Goal: Find specific page/section: Find specific page/section

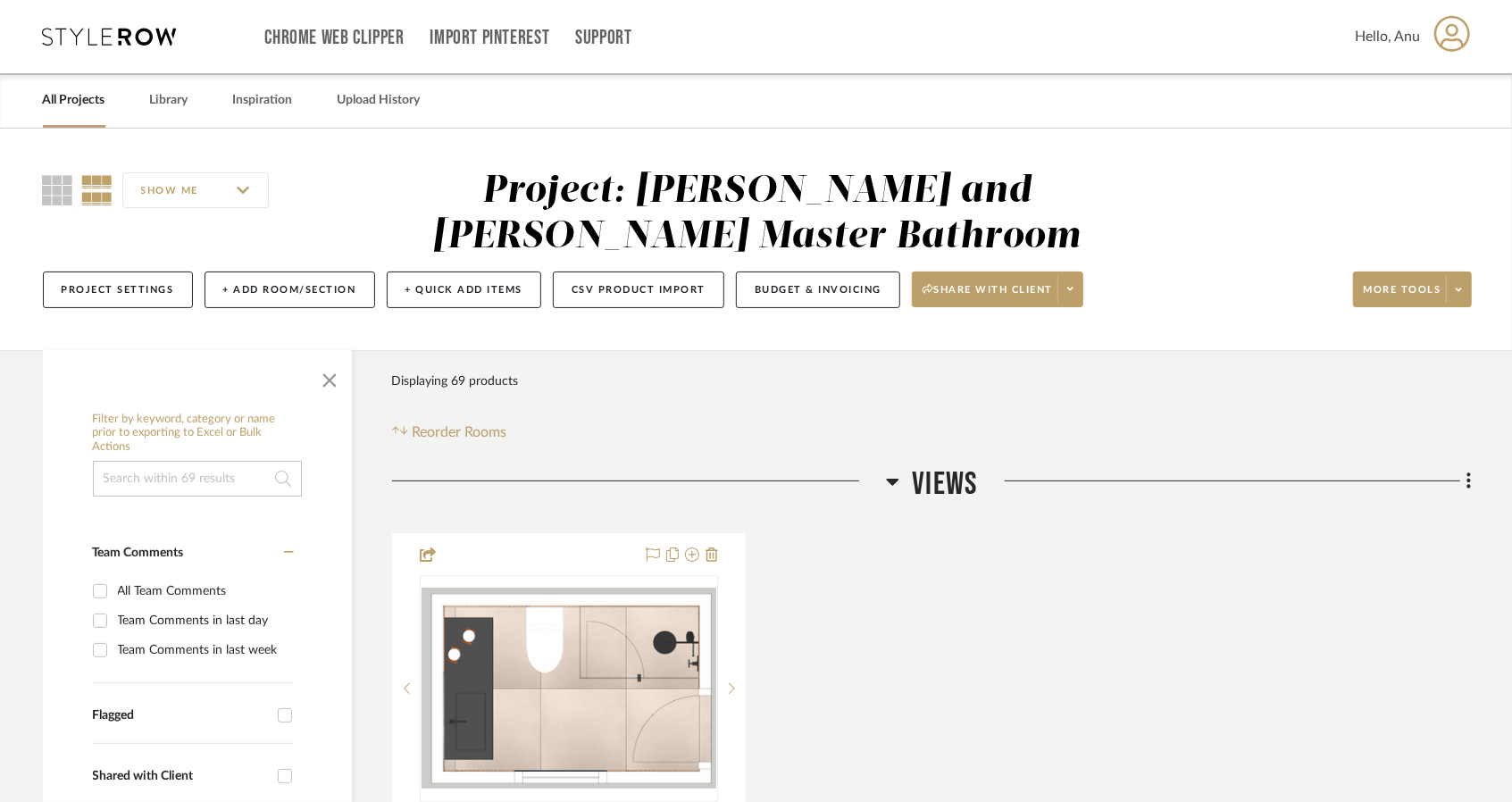
click at [86, 97] on link "All Projects" at bounding box center [73, 100] width 62 height 24
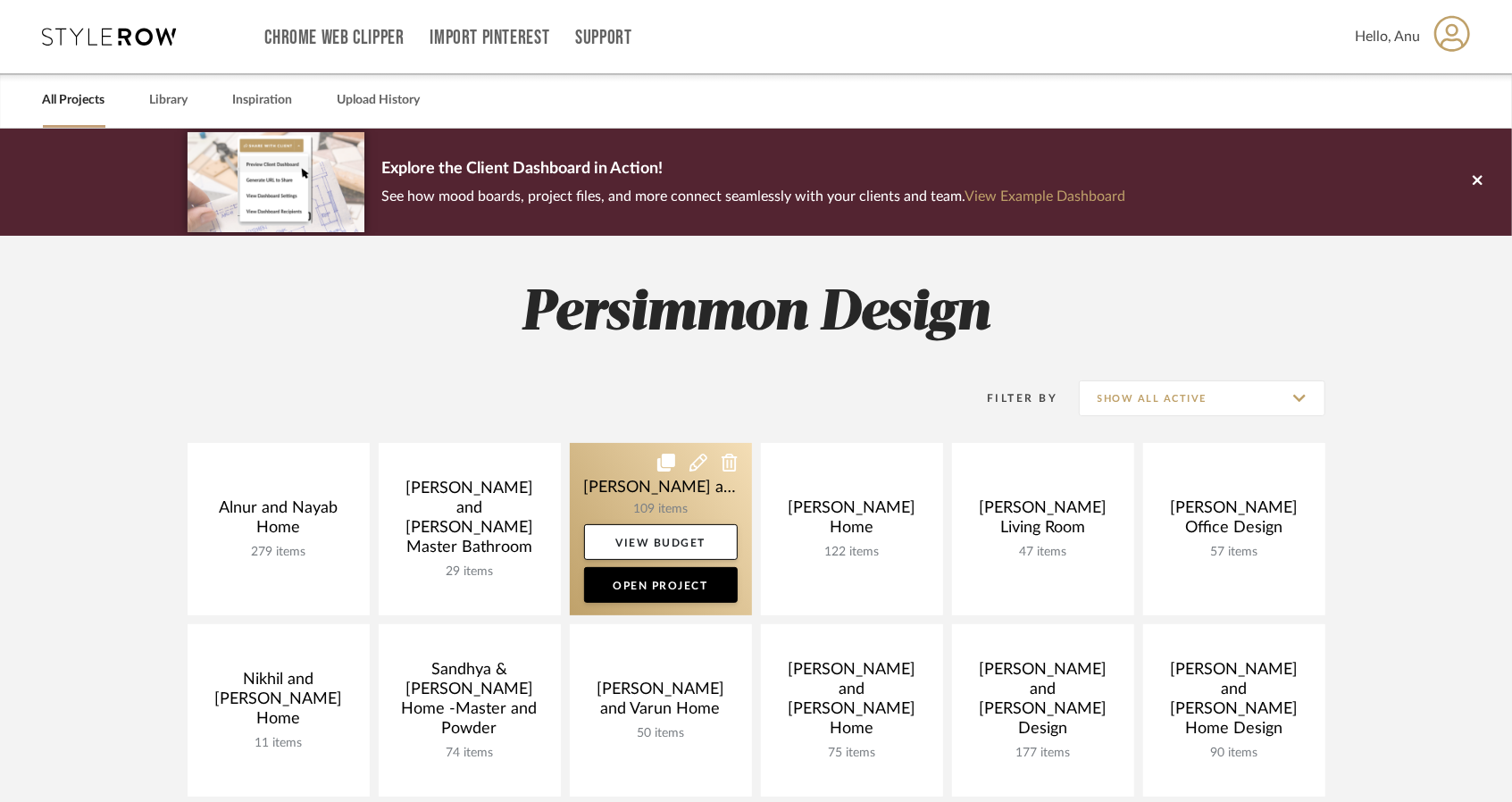
scroll to position [447, 0]
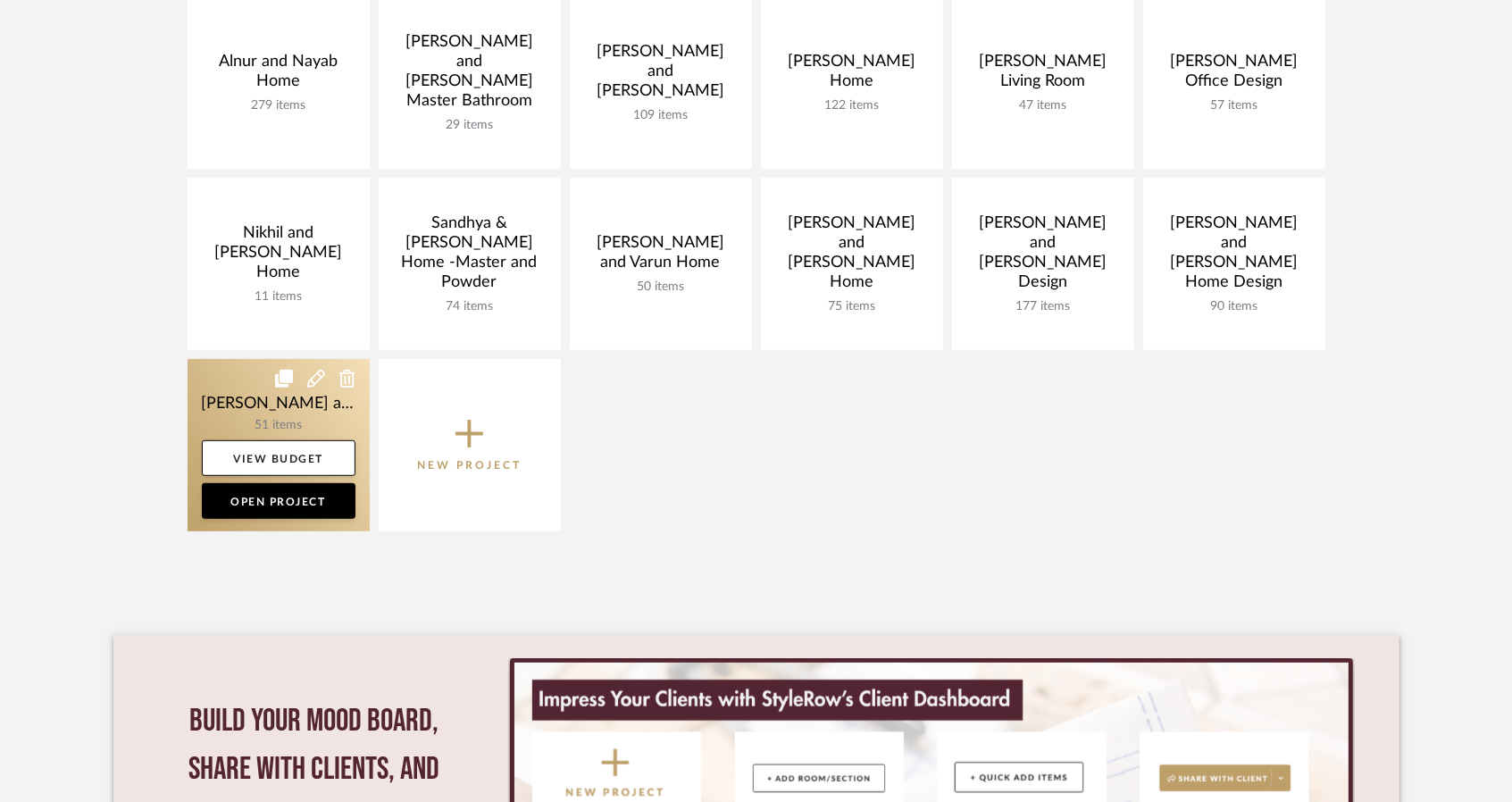
click at [246, 394] on link at bounding box center [279, 445] width 182 height 173
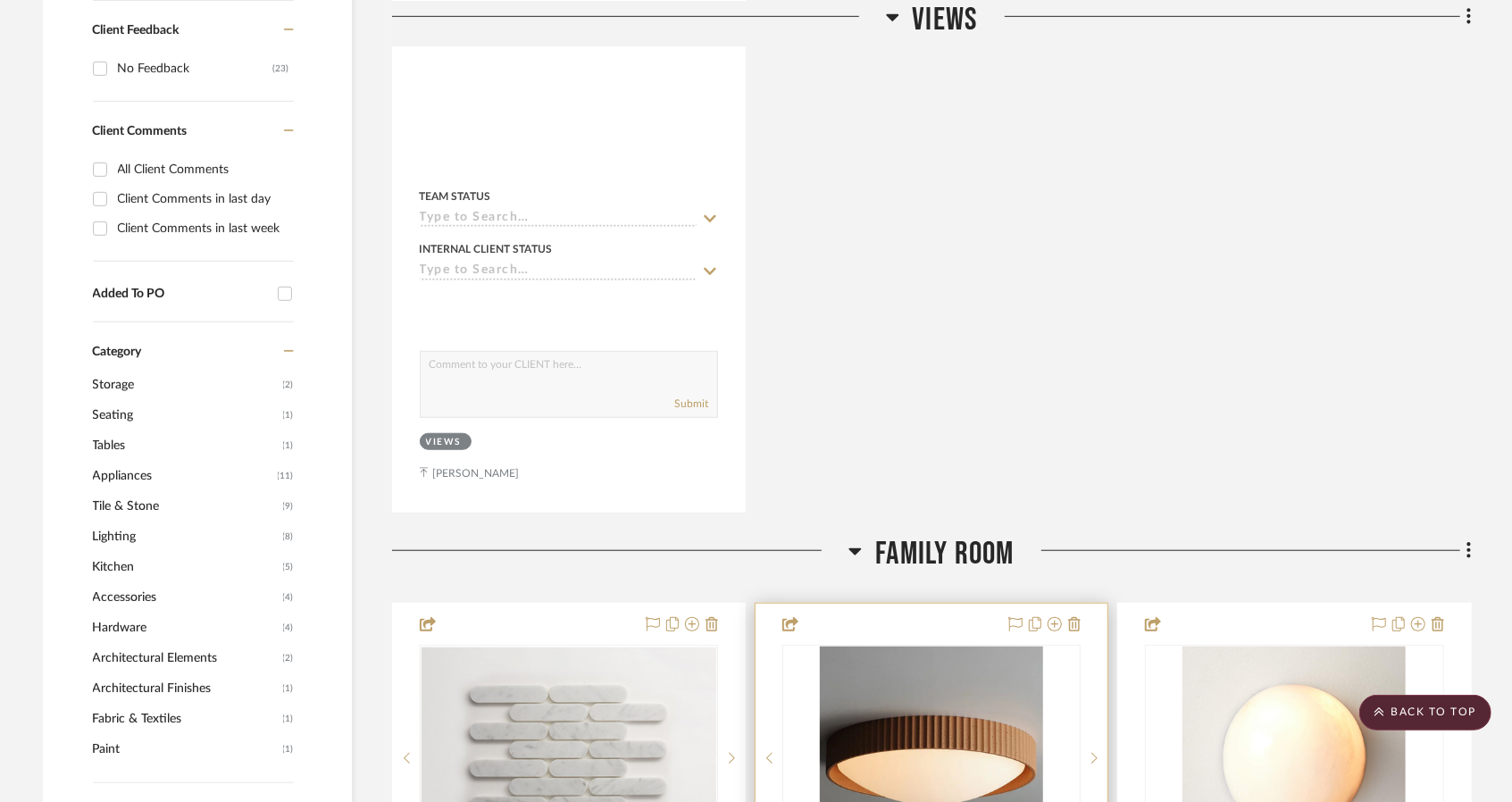
scroll to position [1251, 0]
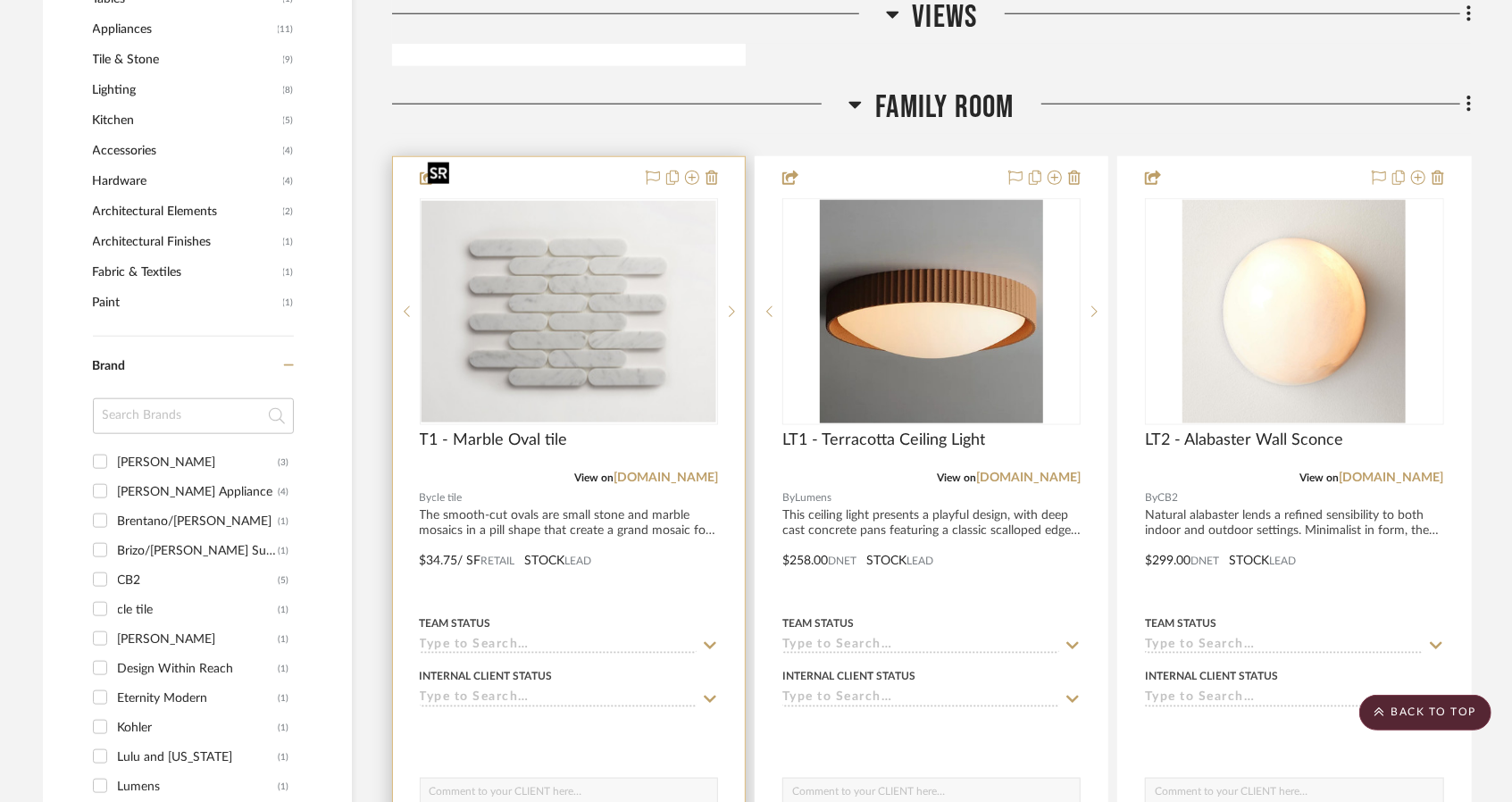
click at [600, 268] on img "0" at bounding box center [568, 311] width 294 height 221
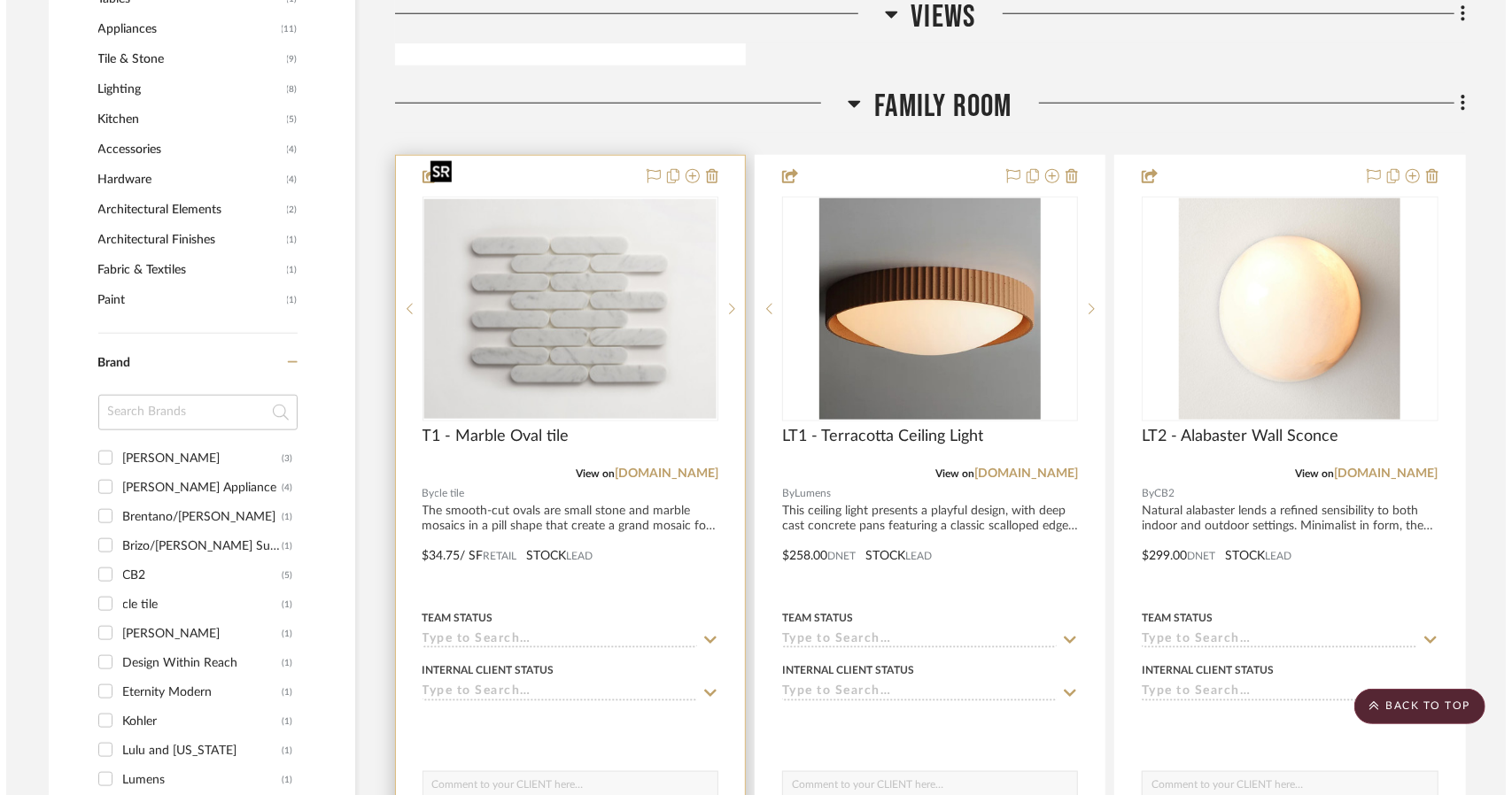
scroll to position [0, 0]
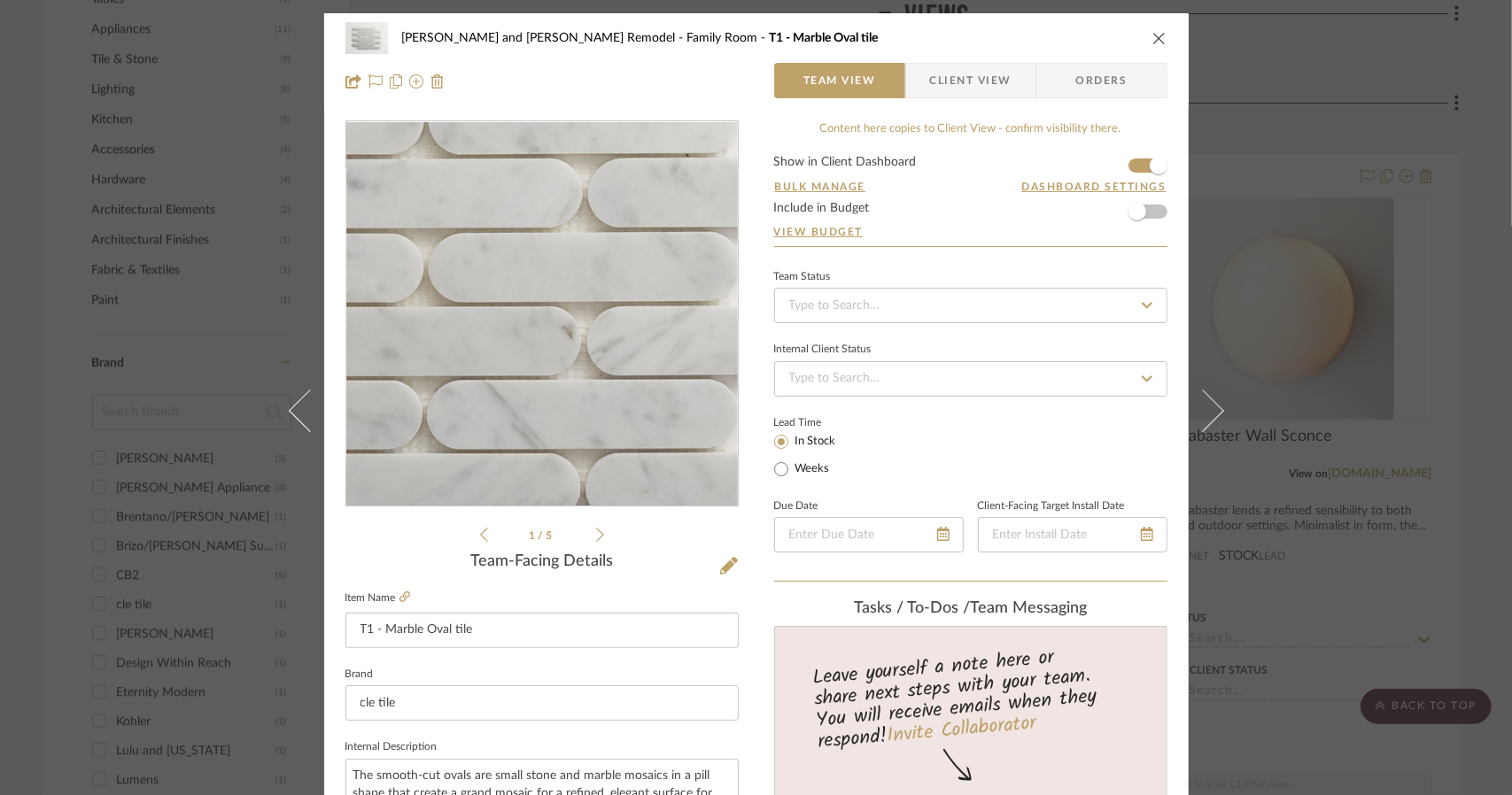
click at [547, 343] on img "0" at bounding box center [542, 314] width 392 height 294
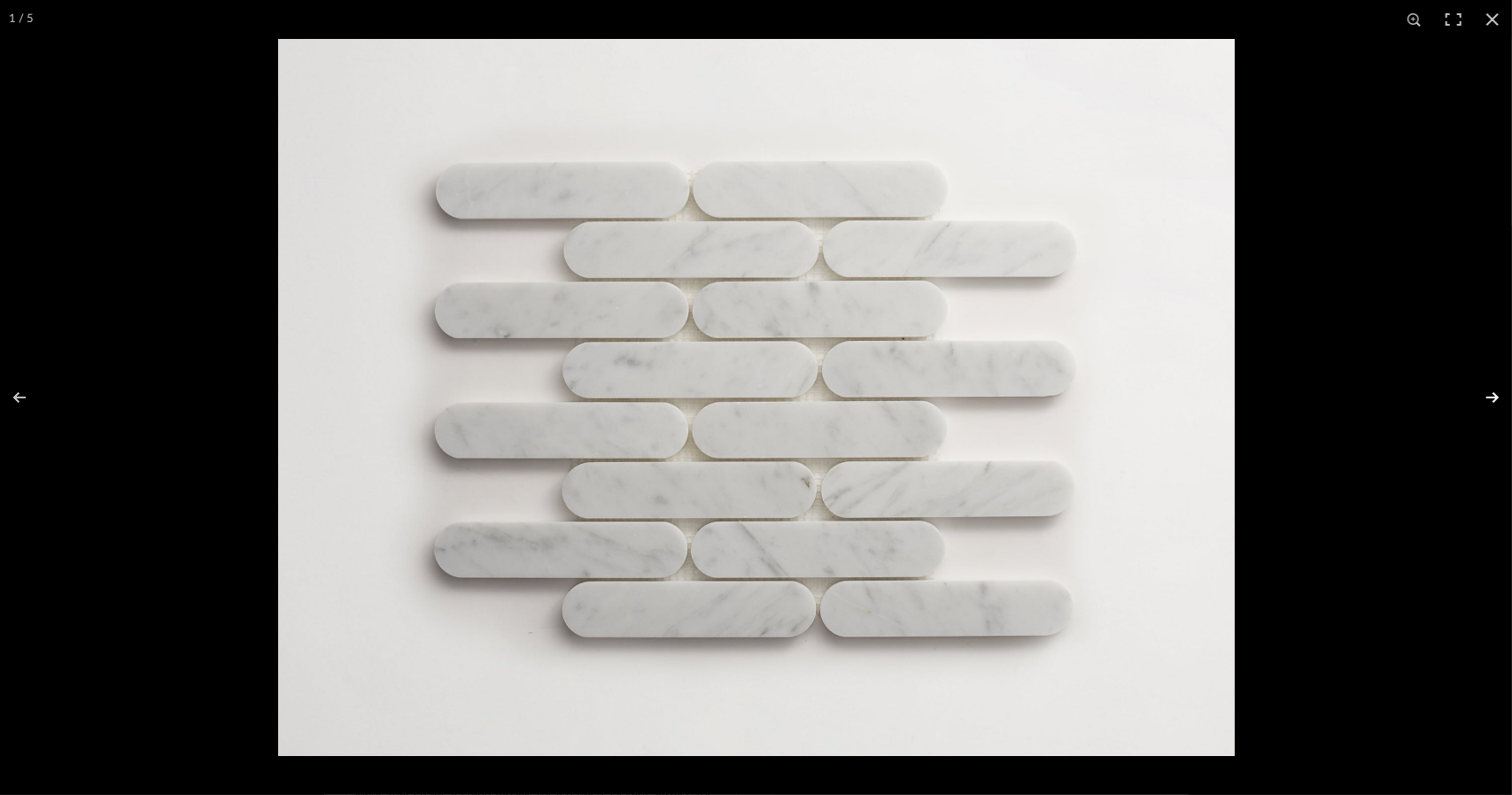
click at [1491, 396] on button at bounding box center [1481, 398] width 62 height 88
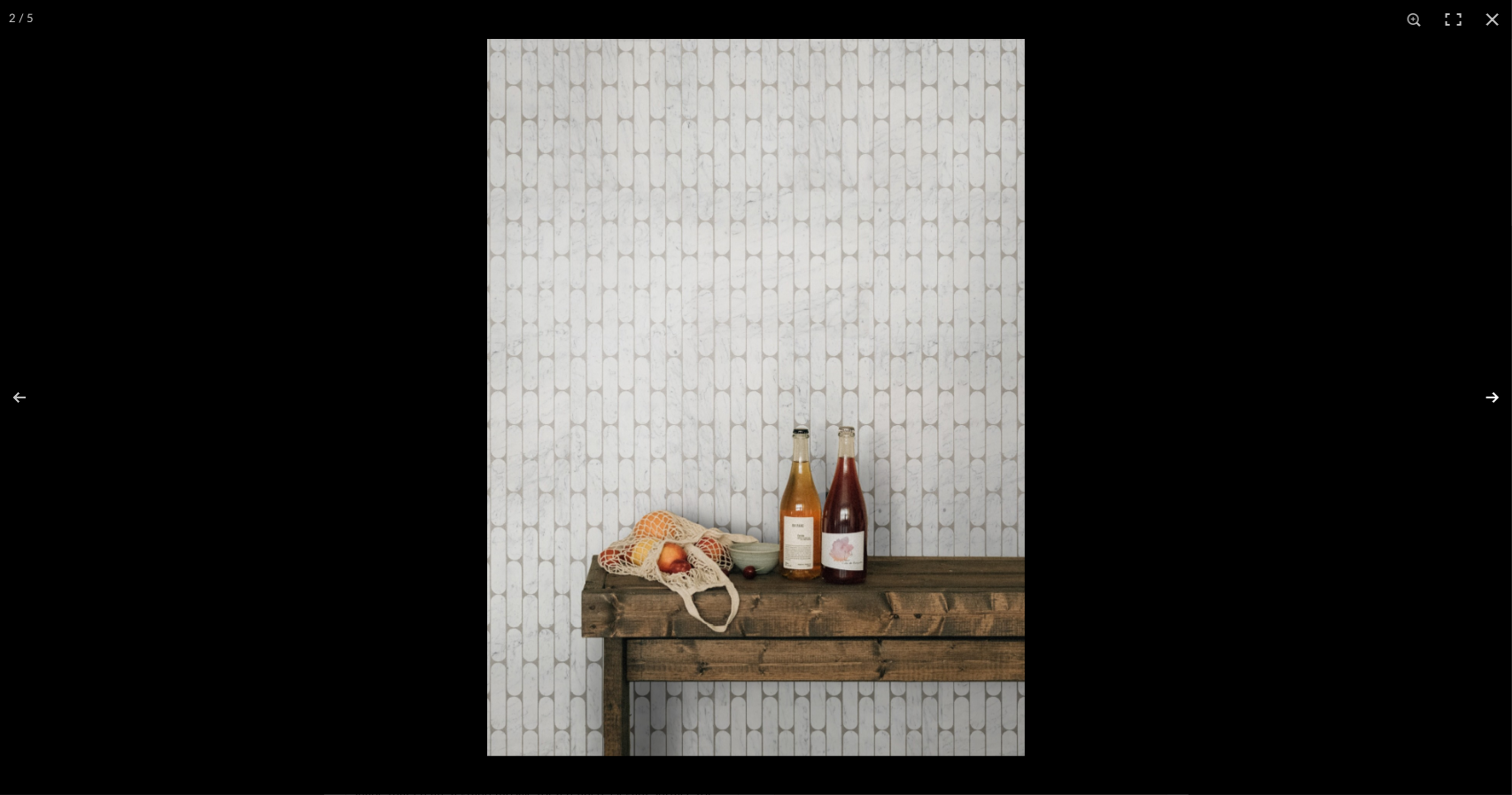
click at [1491, 396] on button at bounding box center [1481, 398] width 62 height 88
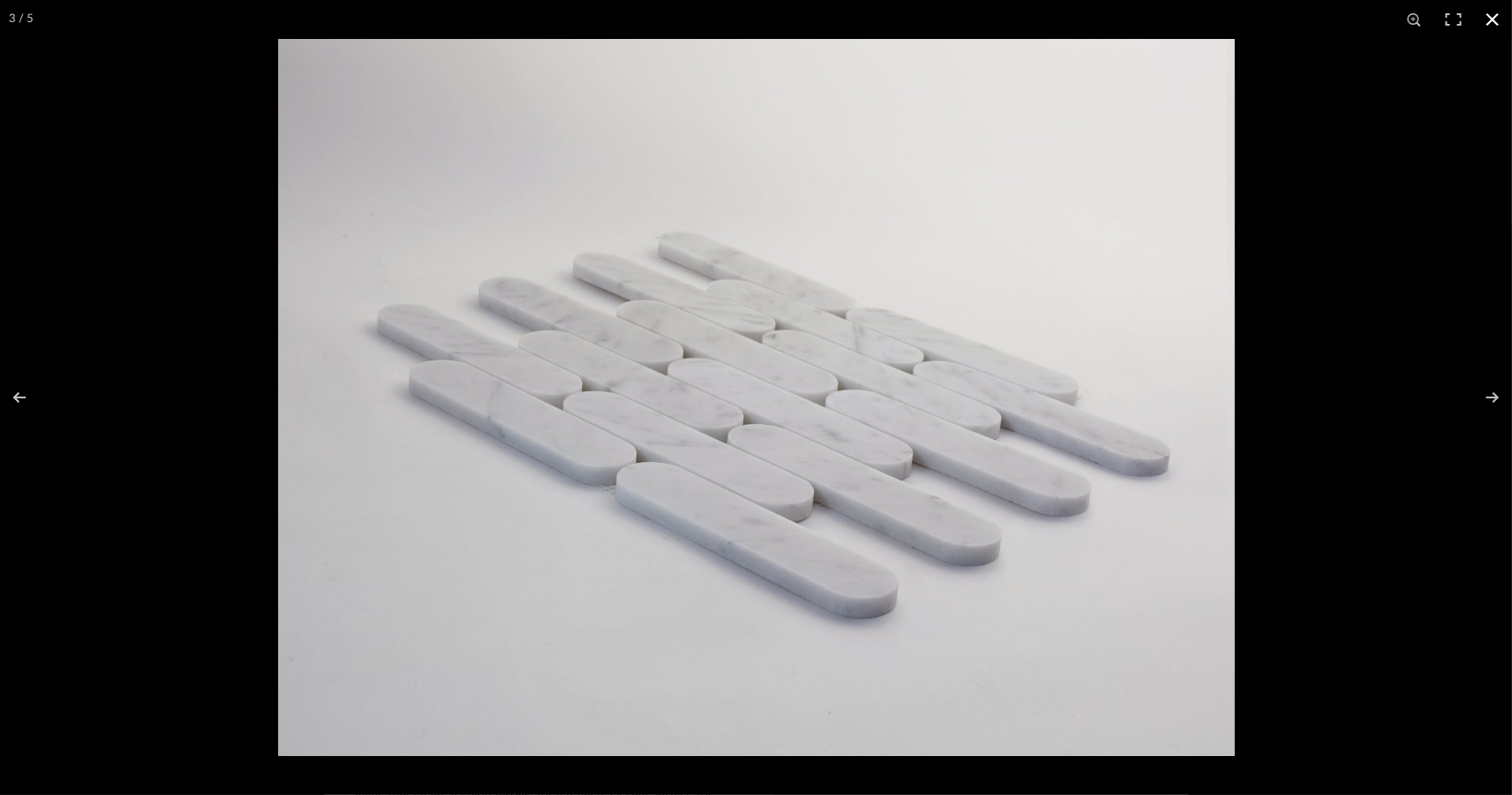
click at [1484, 18] on button at bounding box center [1493, 19] width 39 height 39
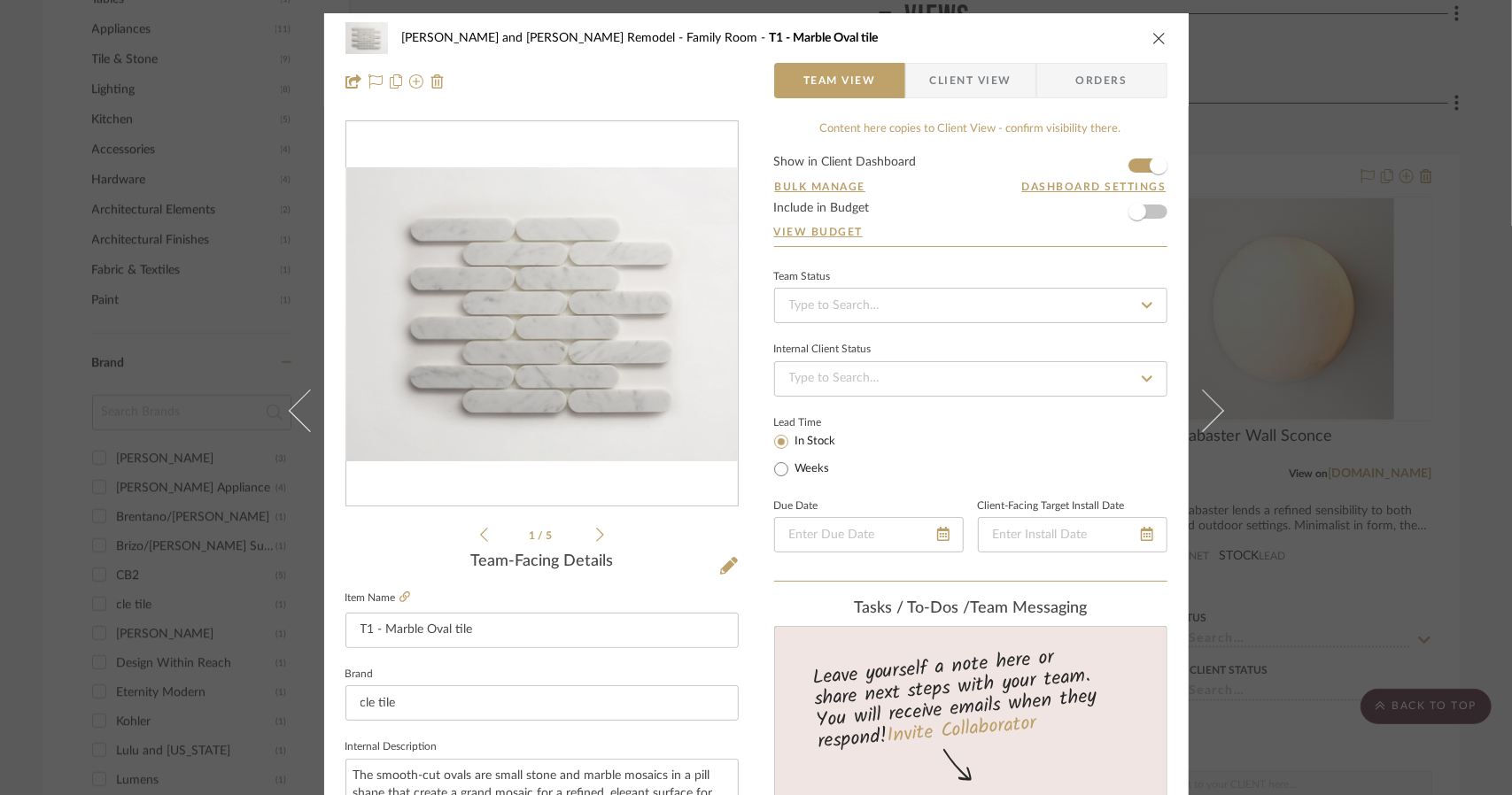
click at [1412, 26] on div "[PERSON_NAME] and [PERSON_NAME] Remodel Family Room T1 - Marble Oval tile Team …" at bounding box center [756, 397] width 1512 height 795
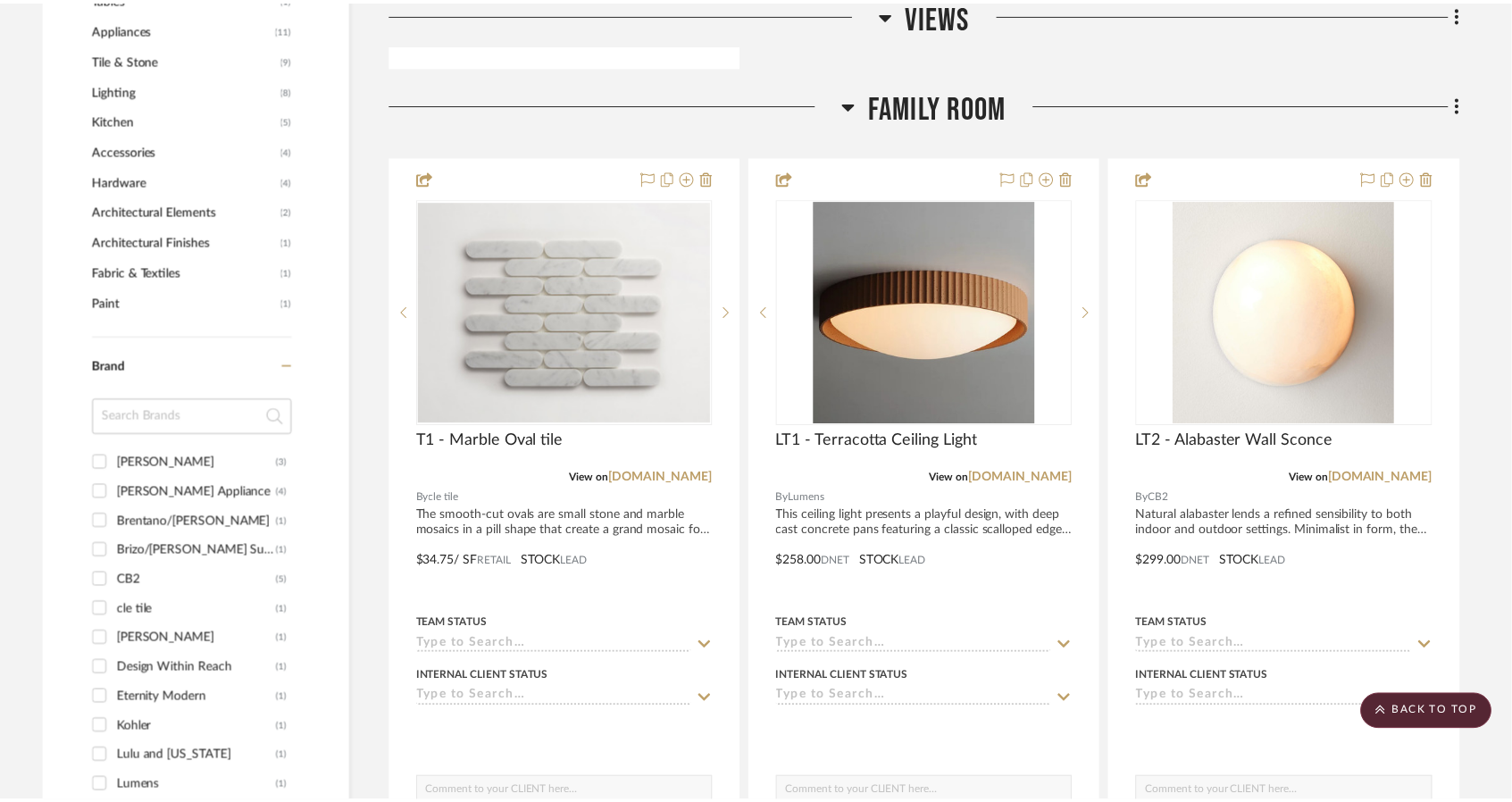
scroll to position [1251, 0]
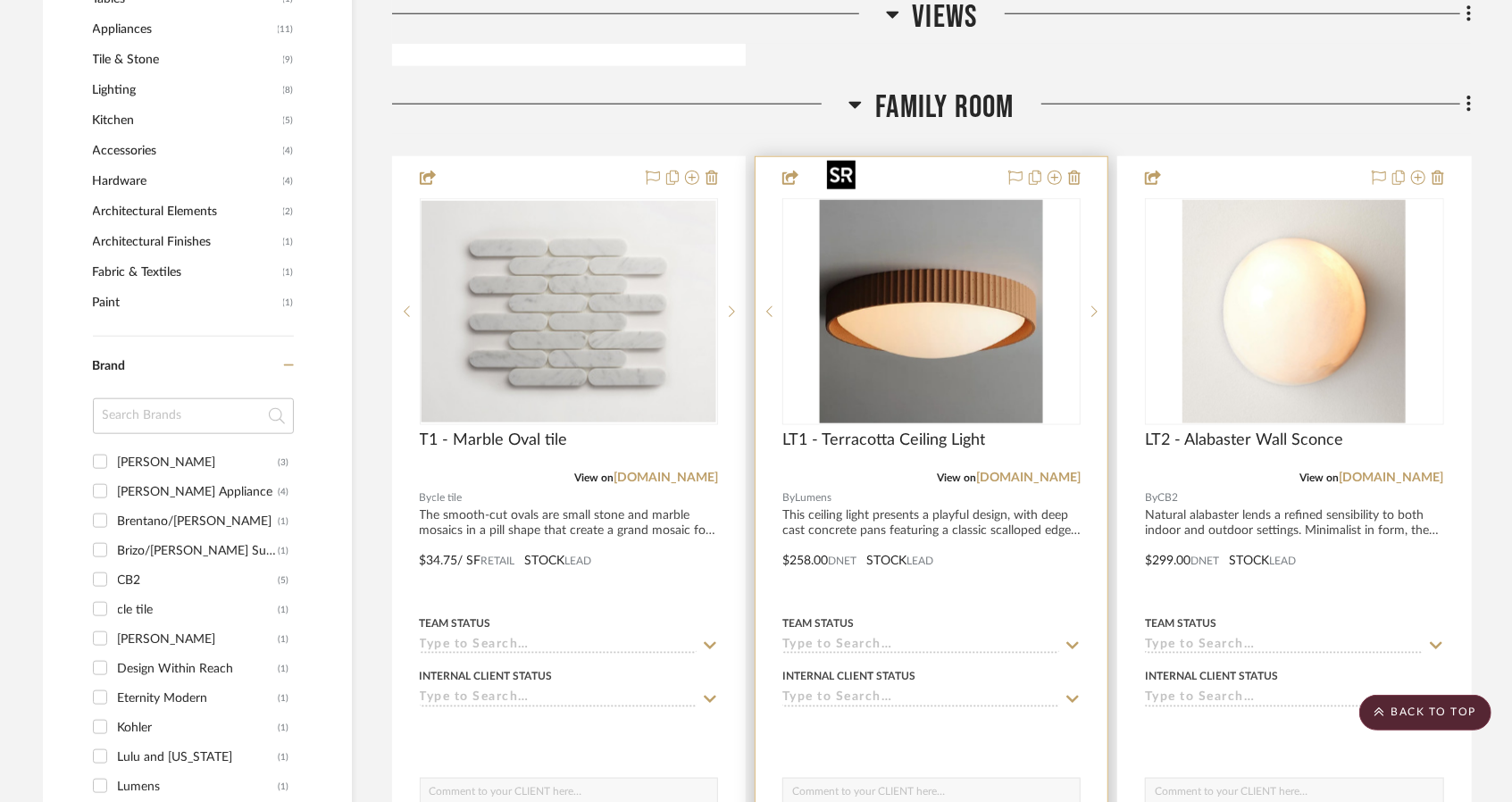
click at [899, 225] on img "0" at bounding box center [932, 311] width 223 height 223
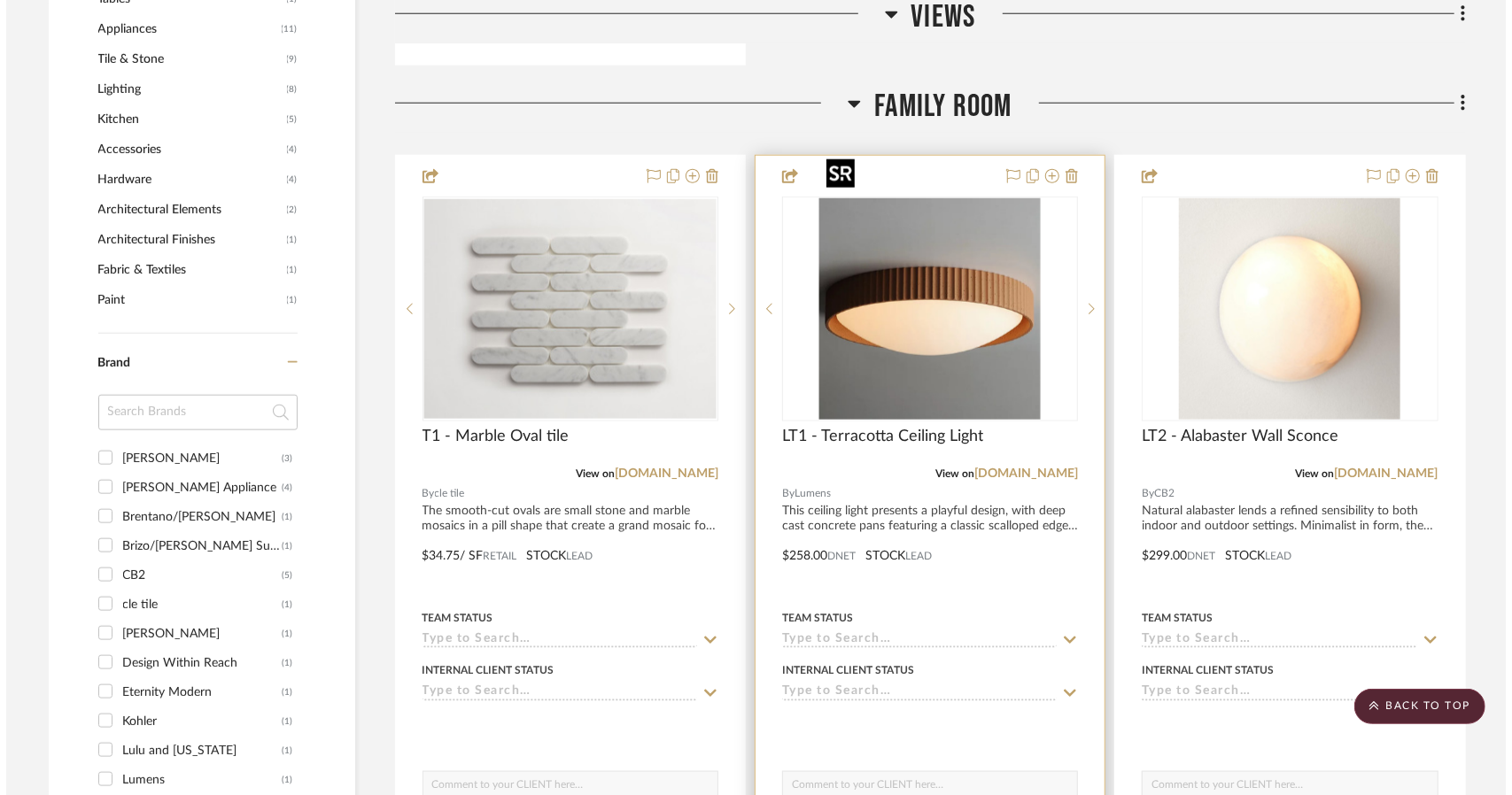
scroll to position [0, 0]
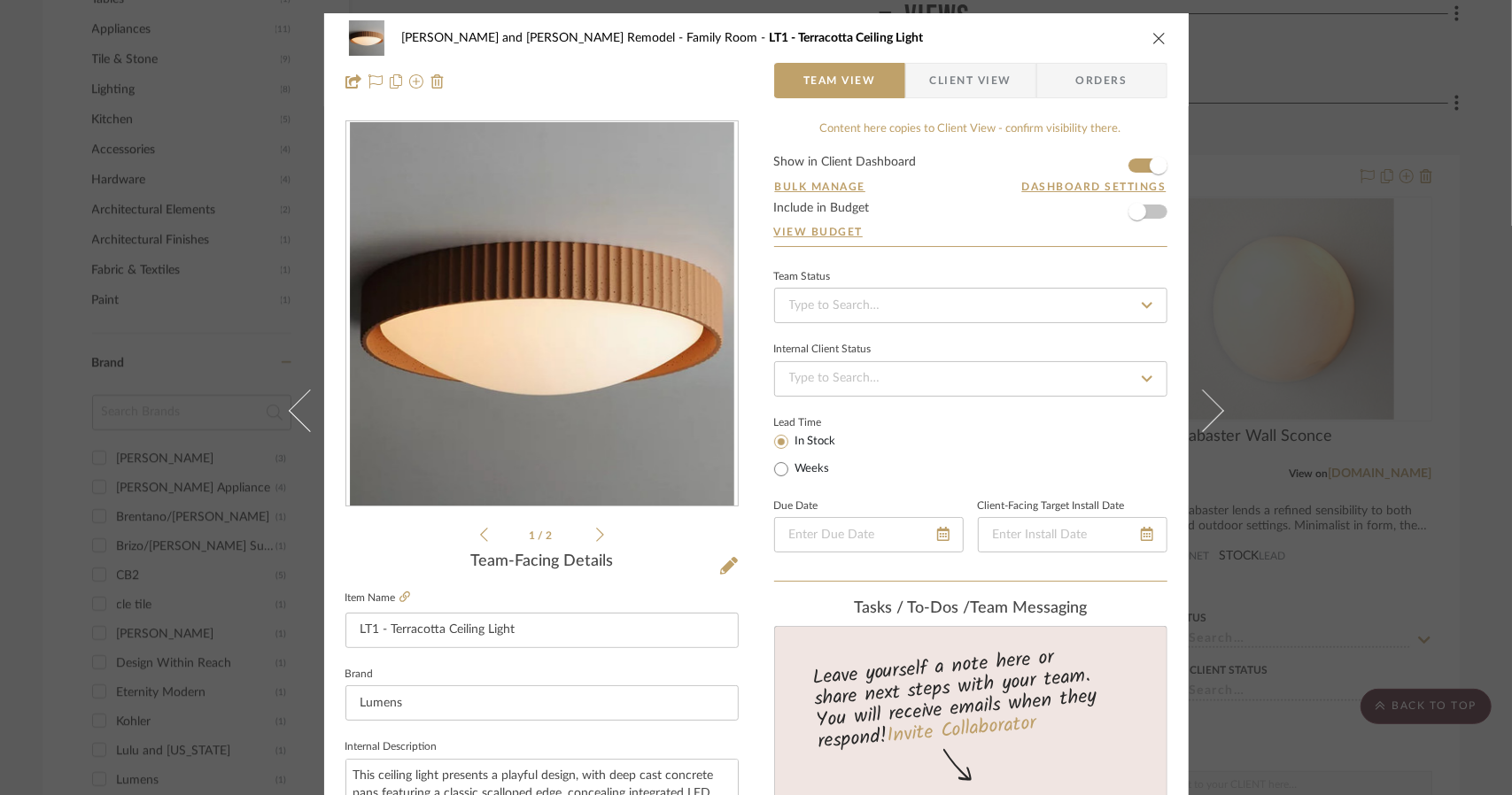
click at [1237, 28] on div "[PERSON_NAME] and [PERSON_NAME] Remodel Family Room LT1 - Terracotta Ceiling Li…" at bounding box center [756, 397] width 1512 height 795
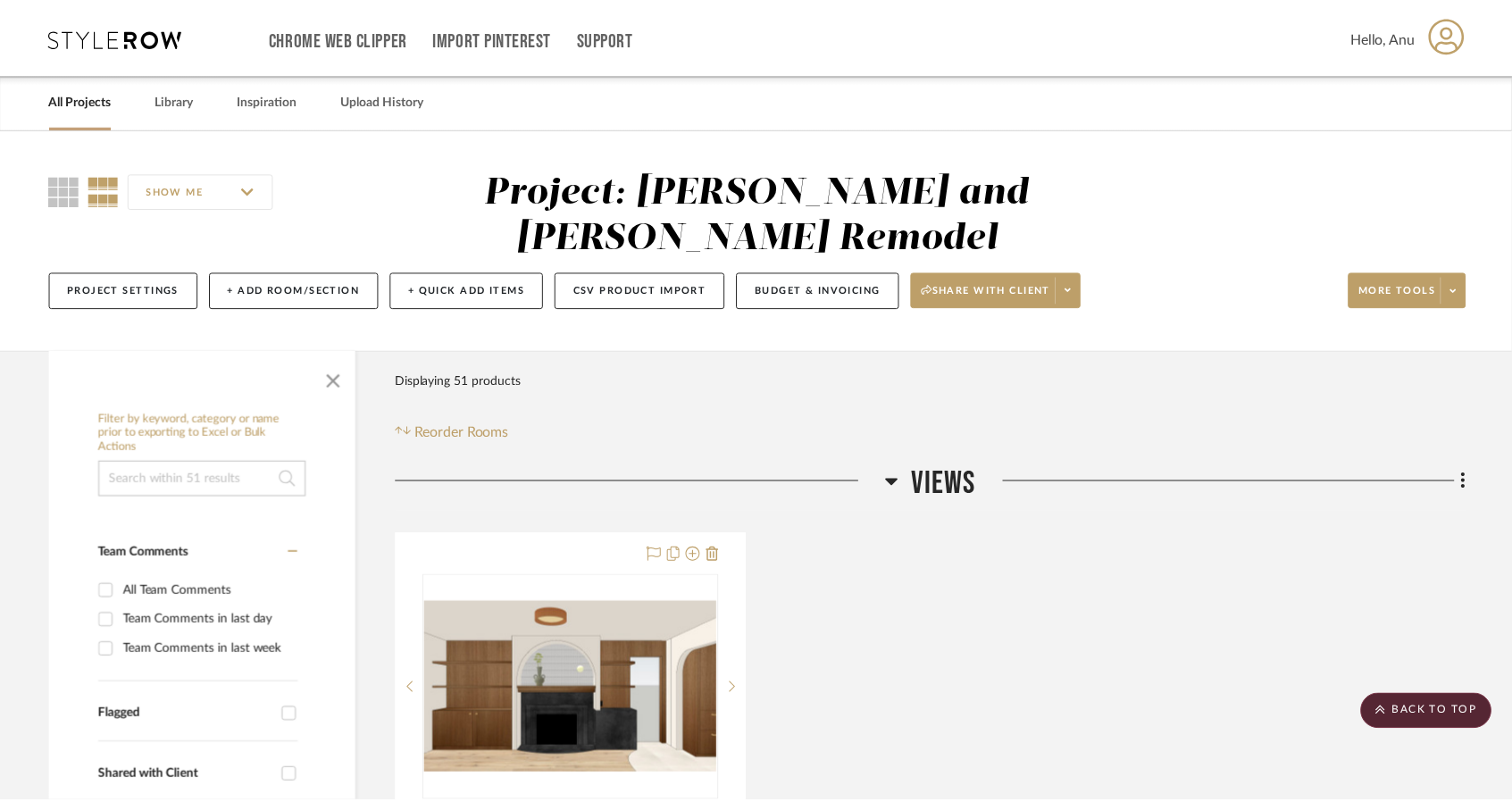
scroll to position [1251, 0]
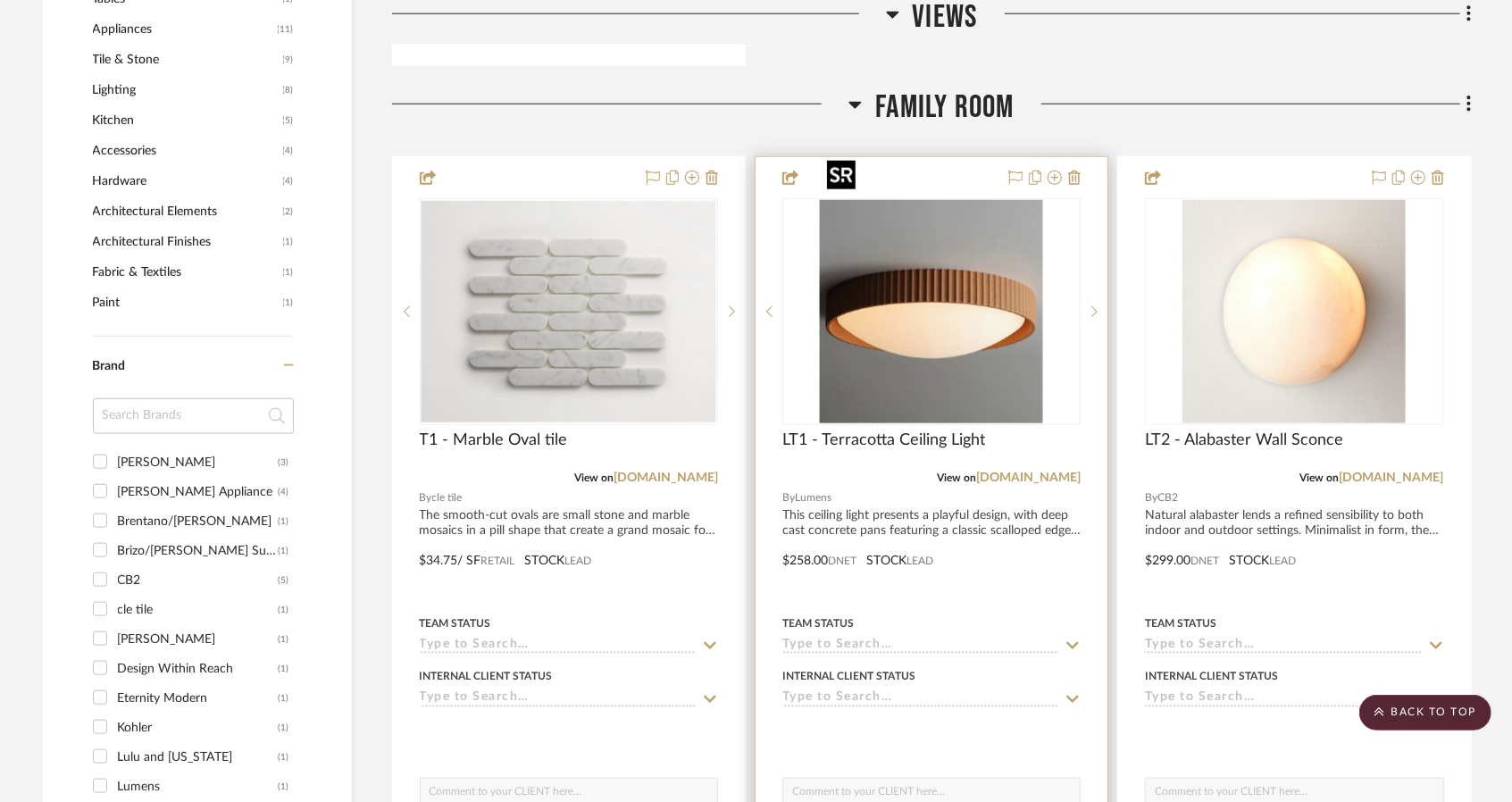
click at [915, 252] on img "0" at bounding box center [932, 311] width 223 height 223
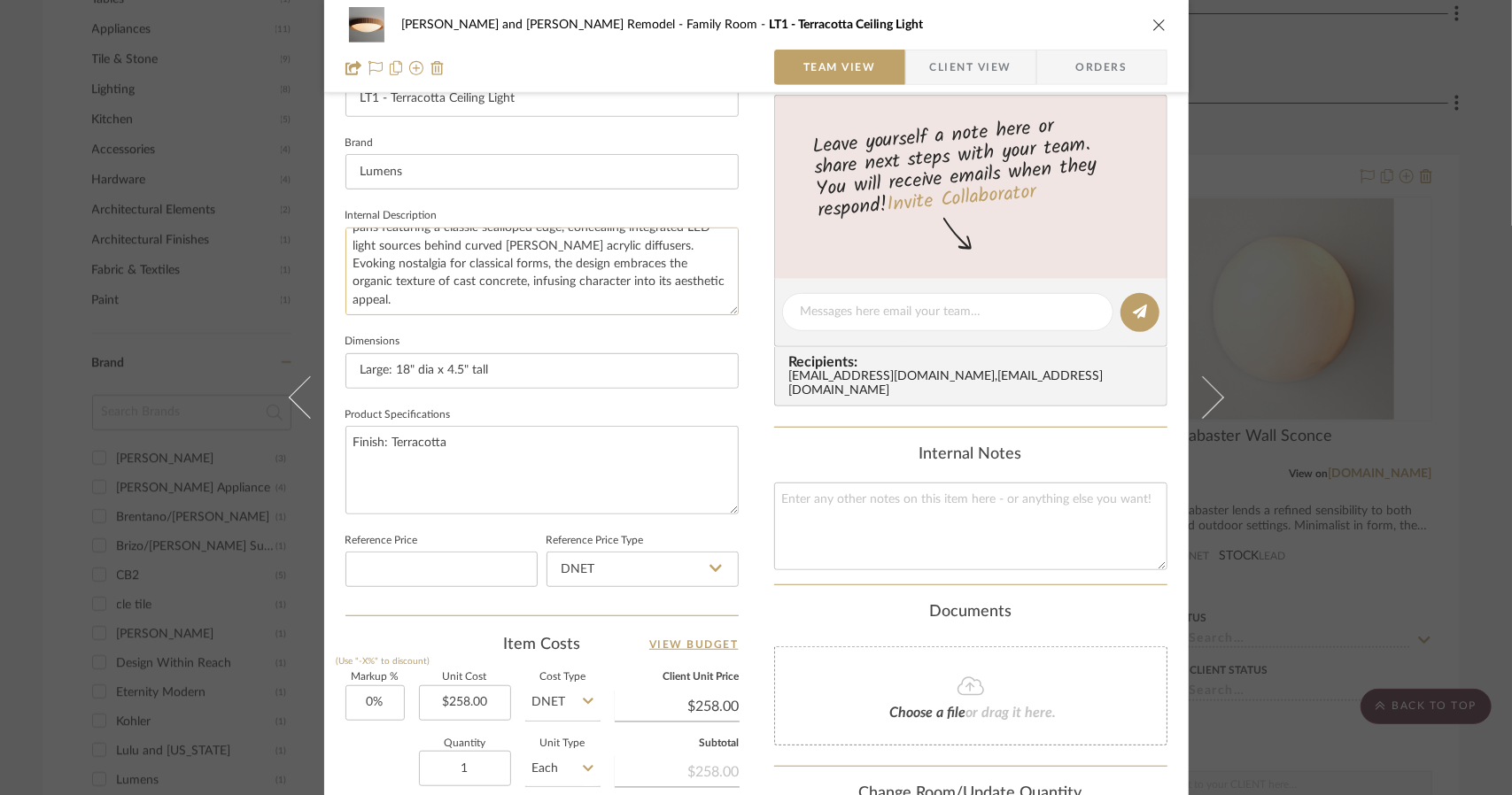
scroll to position [35, 0]
click at [1497, 207] on div "[PERSON_NAME] and [PERSON_NAME] Remodel Family Room LT1 - Terracotta Ceiling Li…" at bounding box center [756, 397] width 1512 height 795
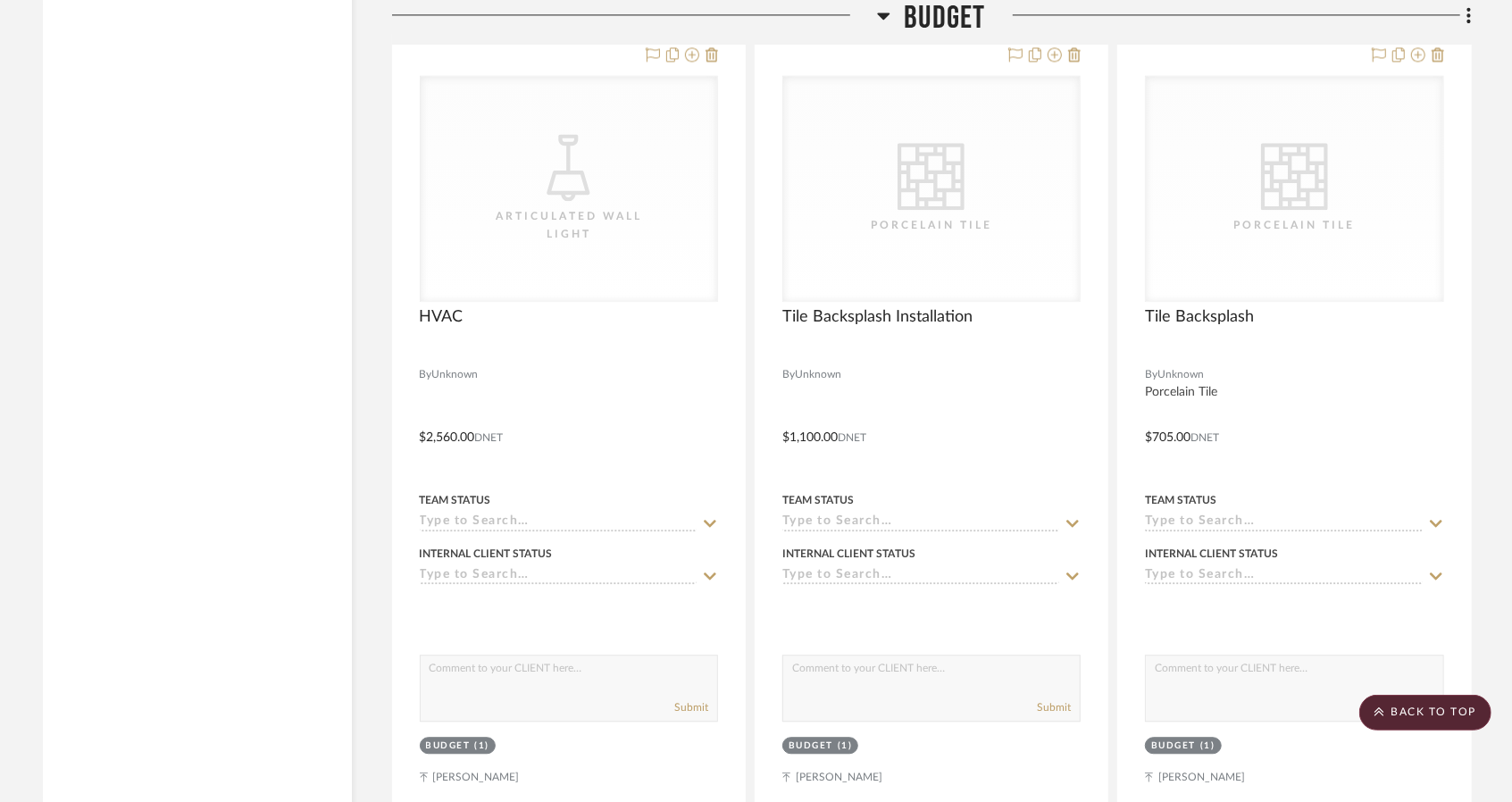
scroll to position [6701, 0]
